Goal: Information Seeking & Learning: Understand process/instructions

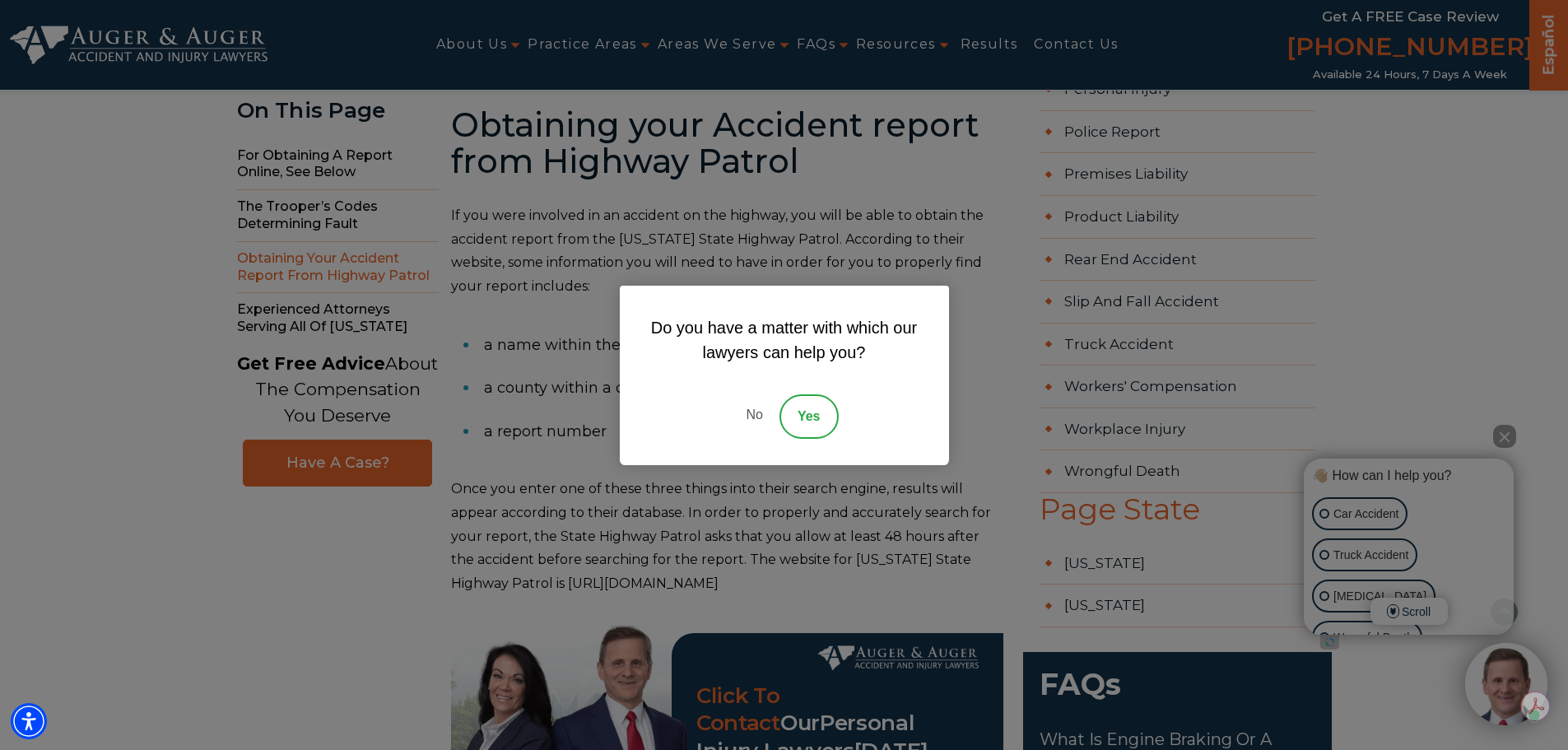
scroll to position [1317, 0]
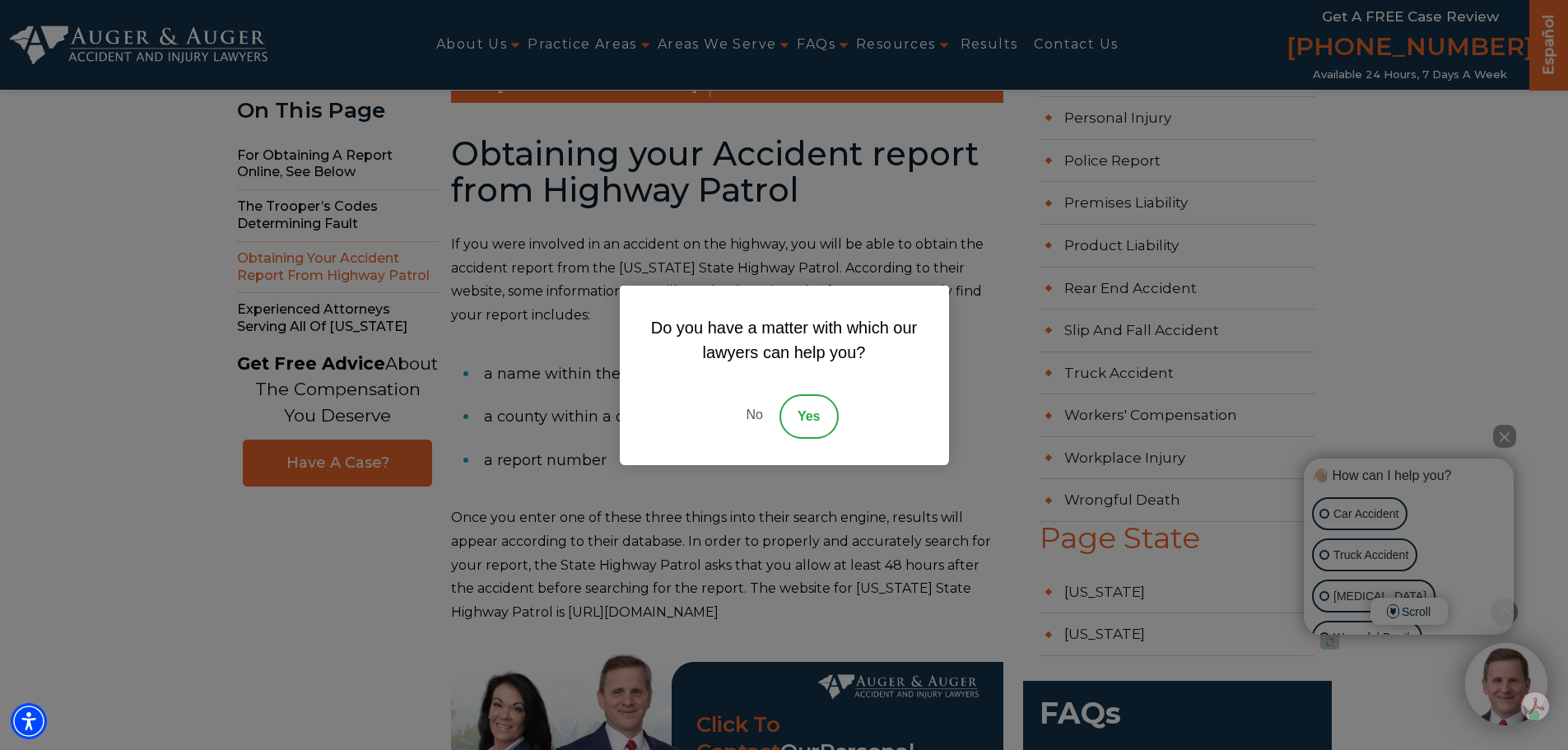
click at [758, 415] on link "No" at bounding box center [754, 416] width 50 height 45
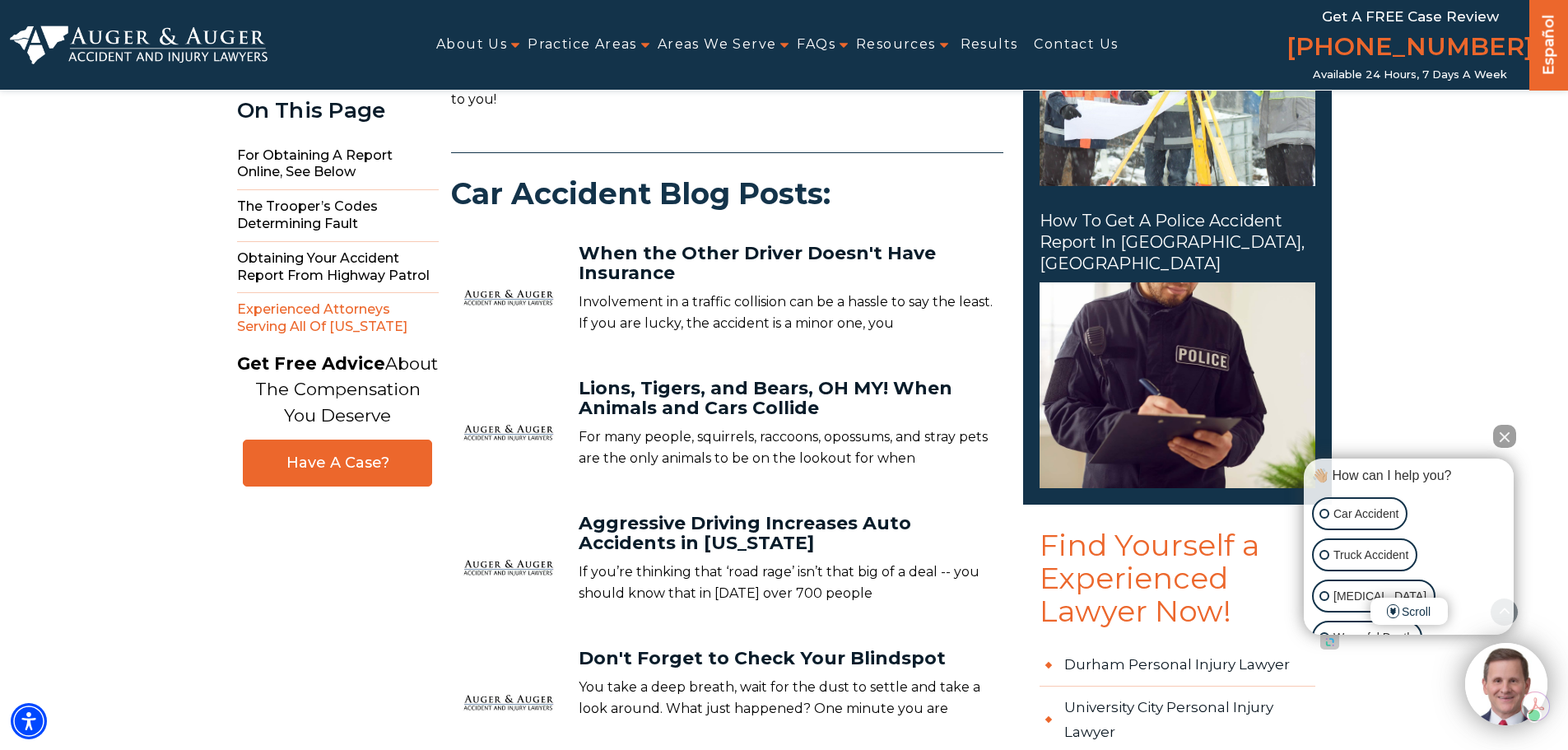
scroll to position [2469, 0]
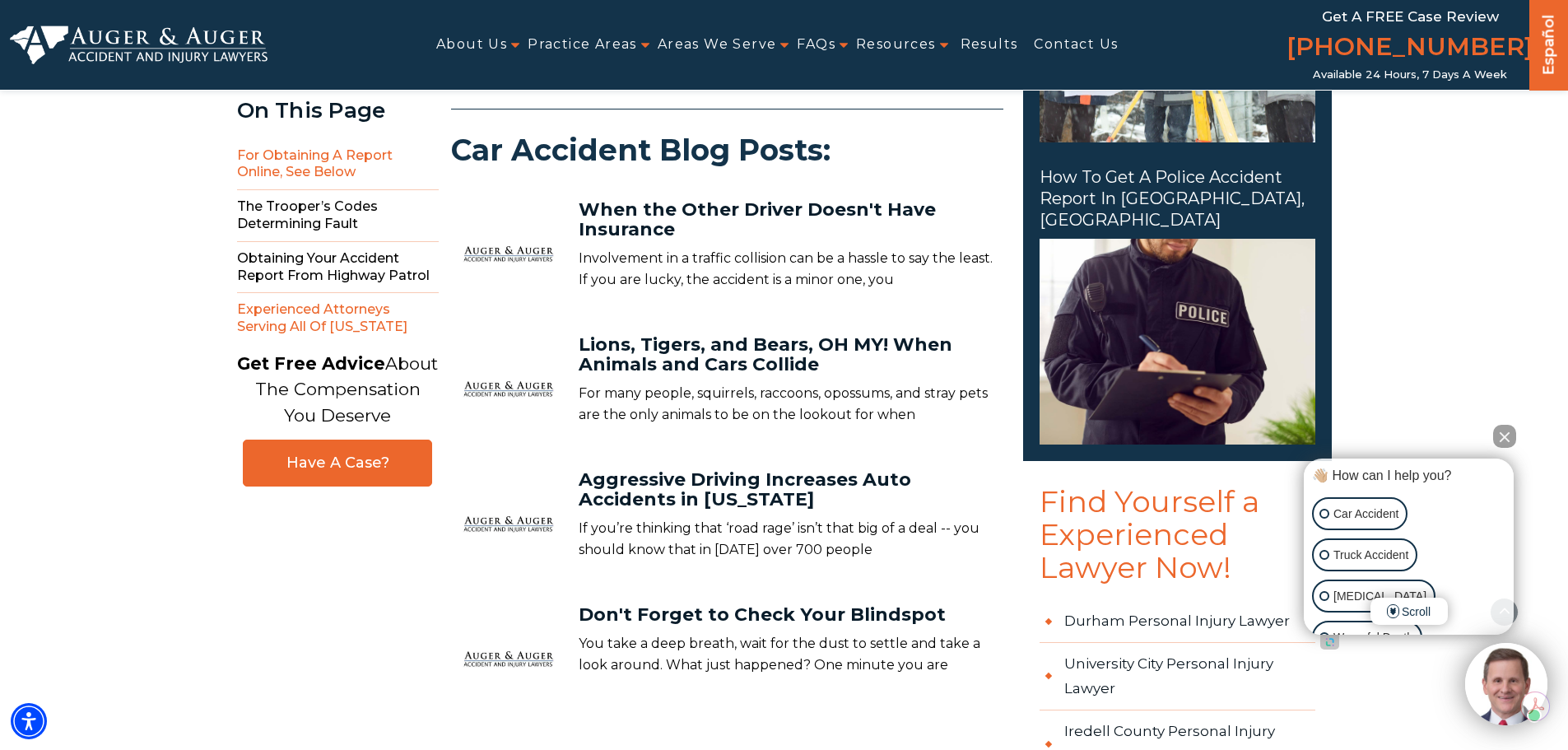
click at [314, 166] on span "For obtaining a report online, see below" at bounding box center [338, 165] width 202 height 52
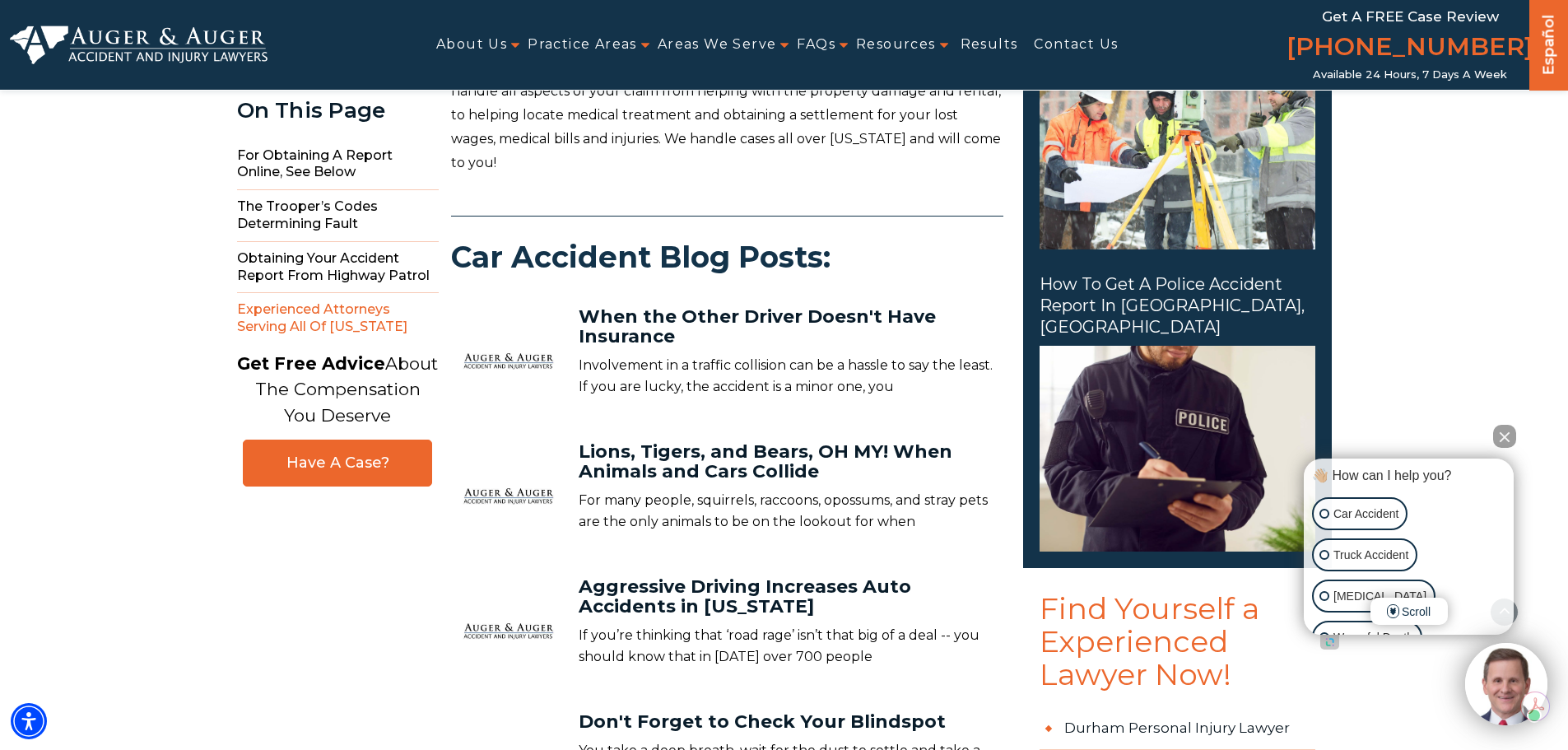
scroll to position [2406, 0]
